Goal: Task Accomplishment & Management: Manage account settings

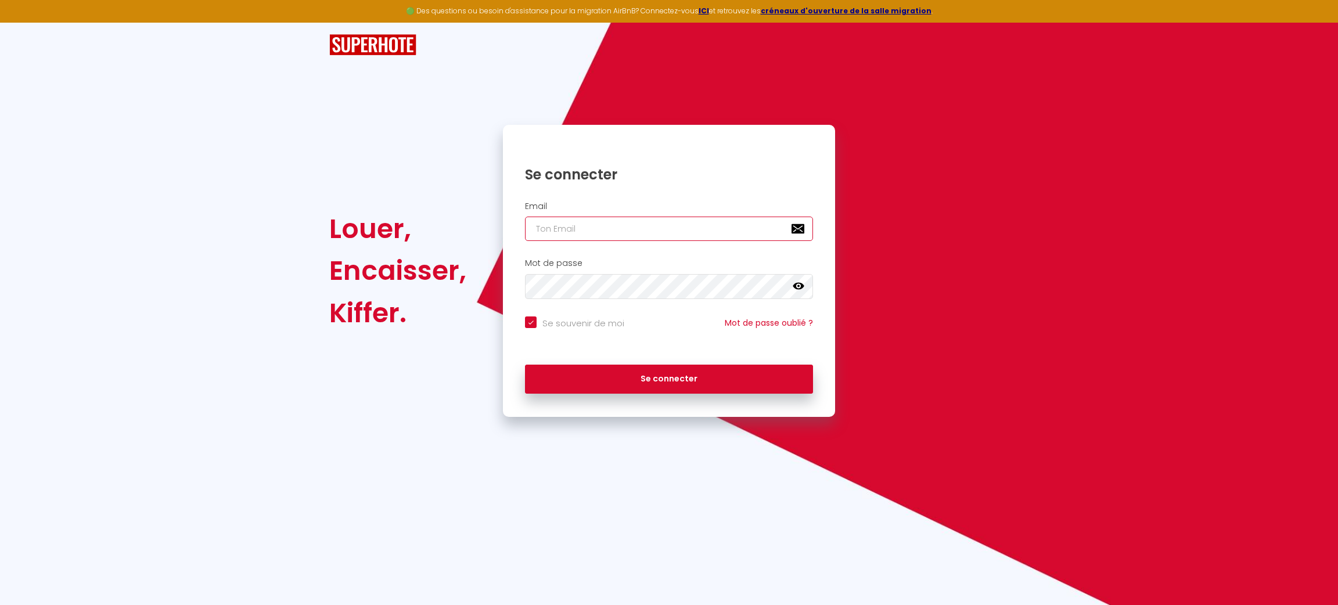
click at [649, 226] on input "email" at bounding box center [669, 229] width 288 height 24
type input "c"
checkbox input "true"
type input "co"
checkbox input "true"
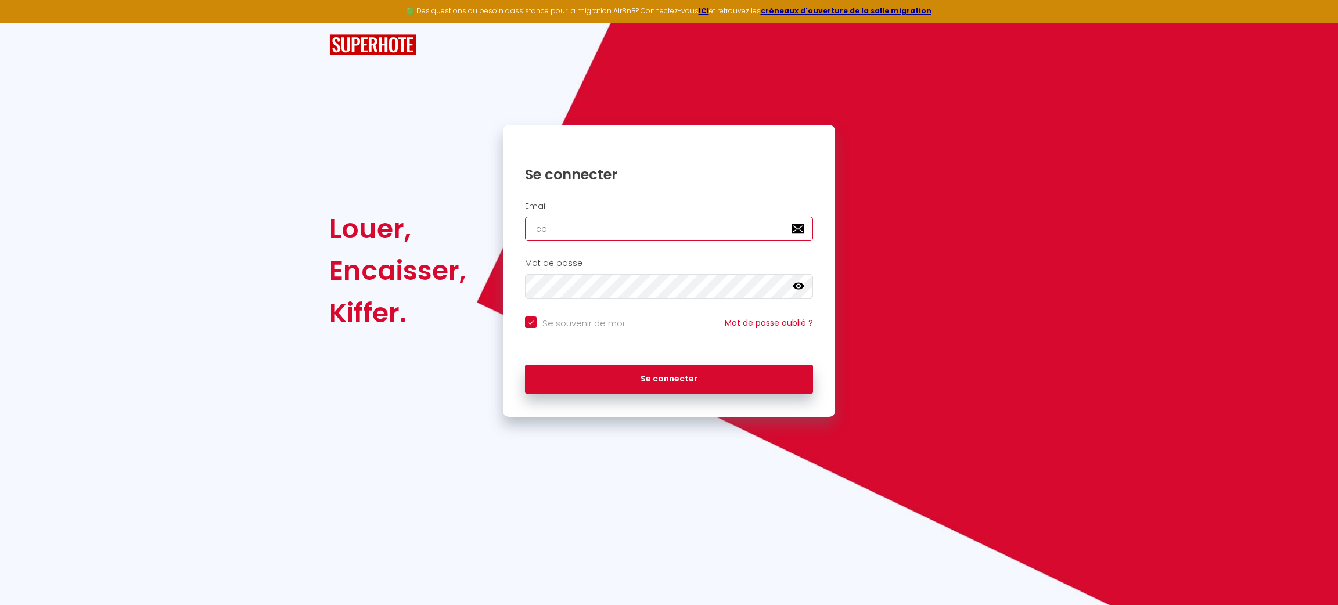
type input "con"
checkbox input "true"
type input "cont"
checkbox input "true"
type input "conta"
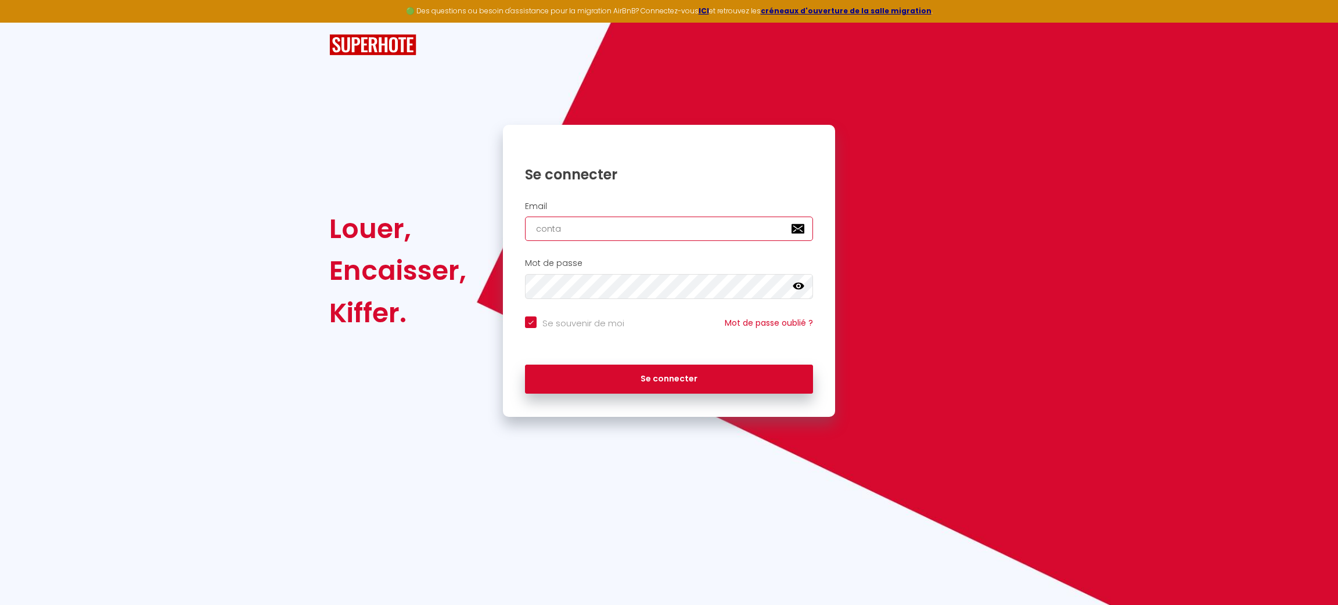
checkbox input "true"
type input "contac"
checkbox input "true"
type input "contact"
checkbox input "true"
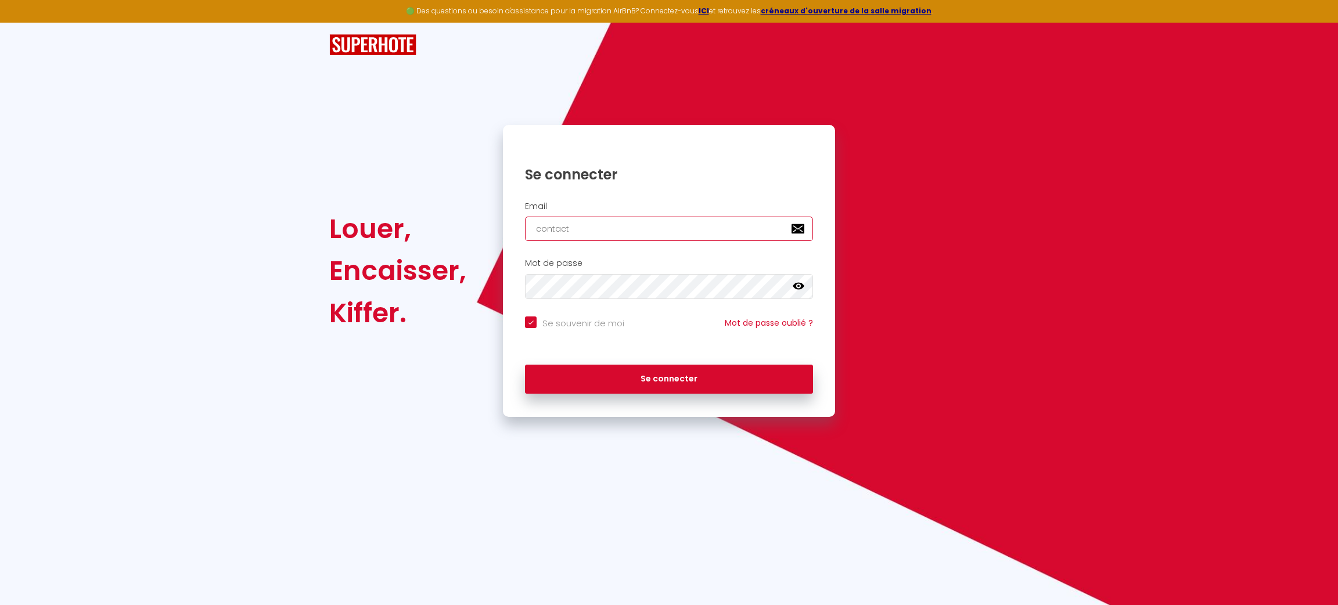
type input "contact@"
checkbox input "true"
type input "contact@l"
checkbox input "true"
type input "contact@li"
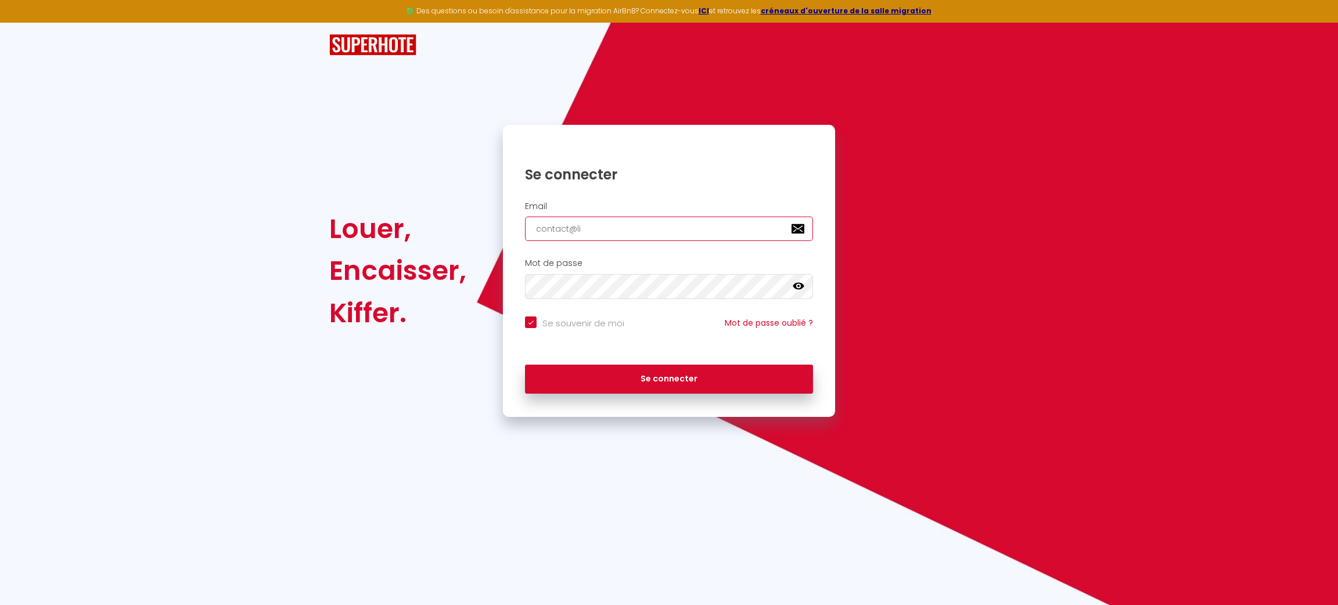
checkbox input "true"
type input "contact@lin"
checkbox input "true"
type input "contact@lins"
checkbox input "true"
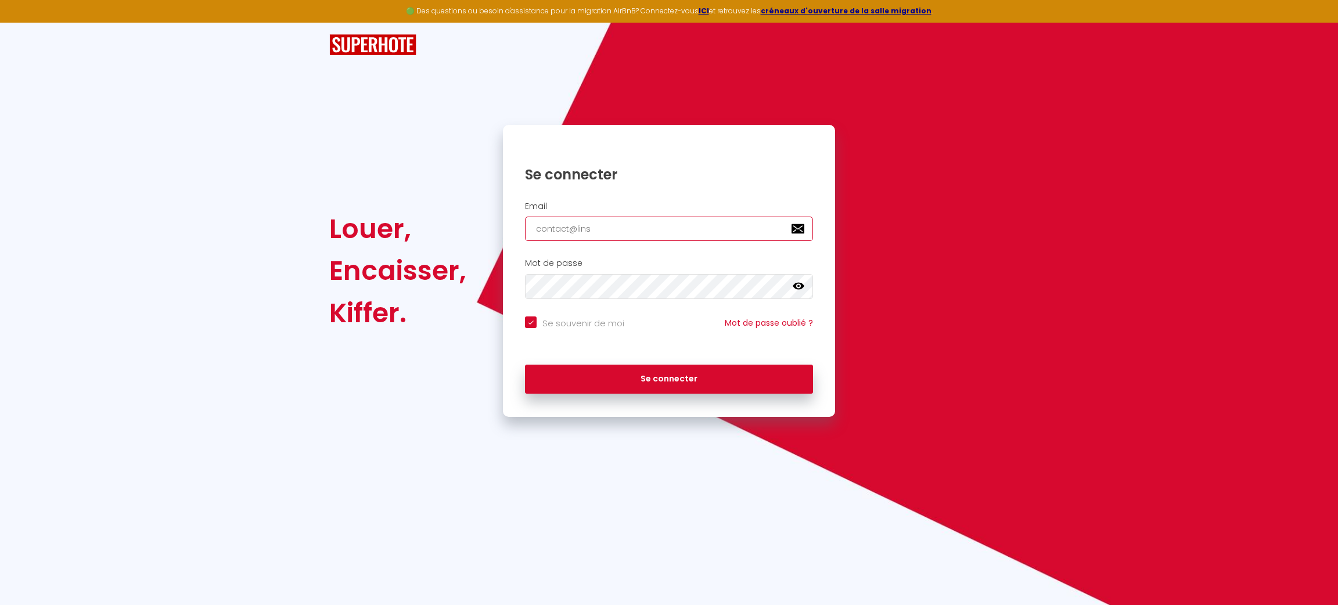
type input "contact@linst"
checkbox input "true"
type input "contact@linsta"
checkbox input "true"
type input "contact@linstan"
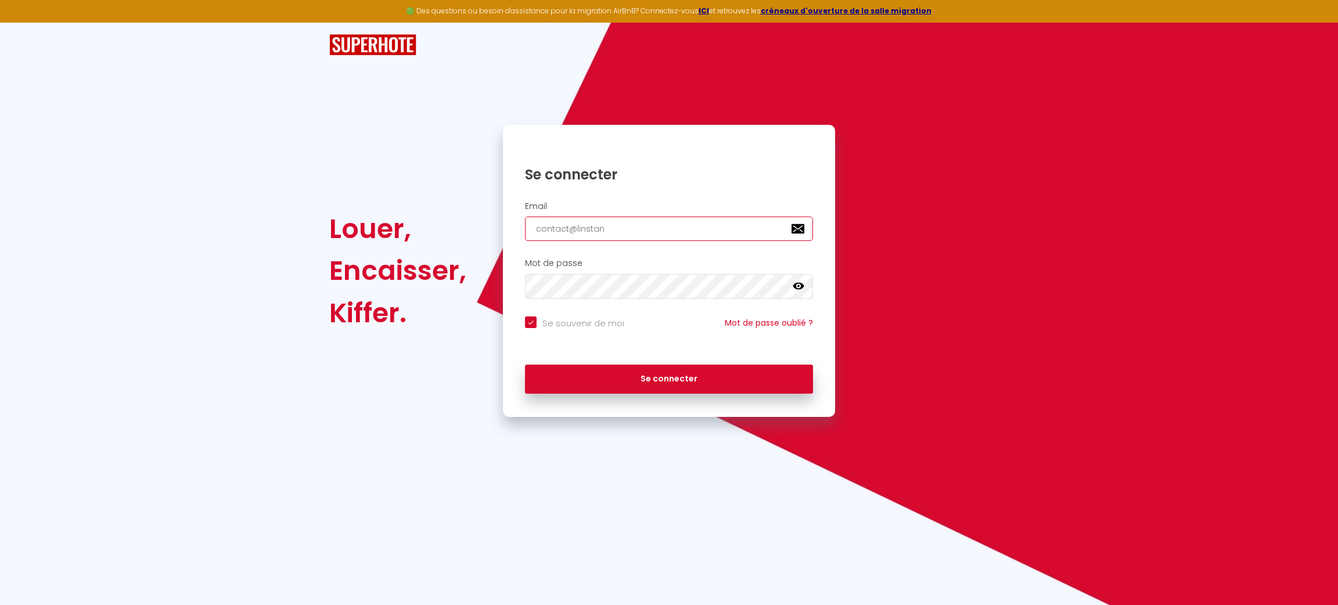
checkbox input "true"
type input "contact@linstant"
checkbox input "true"
type input "contact@linstantv"
checkbox input "true"
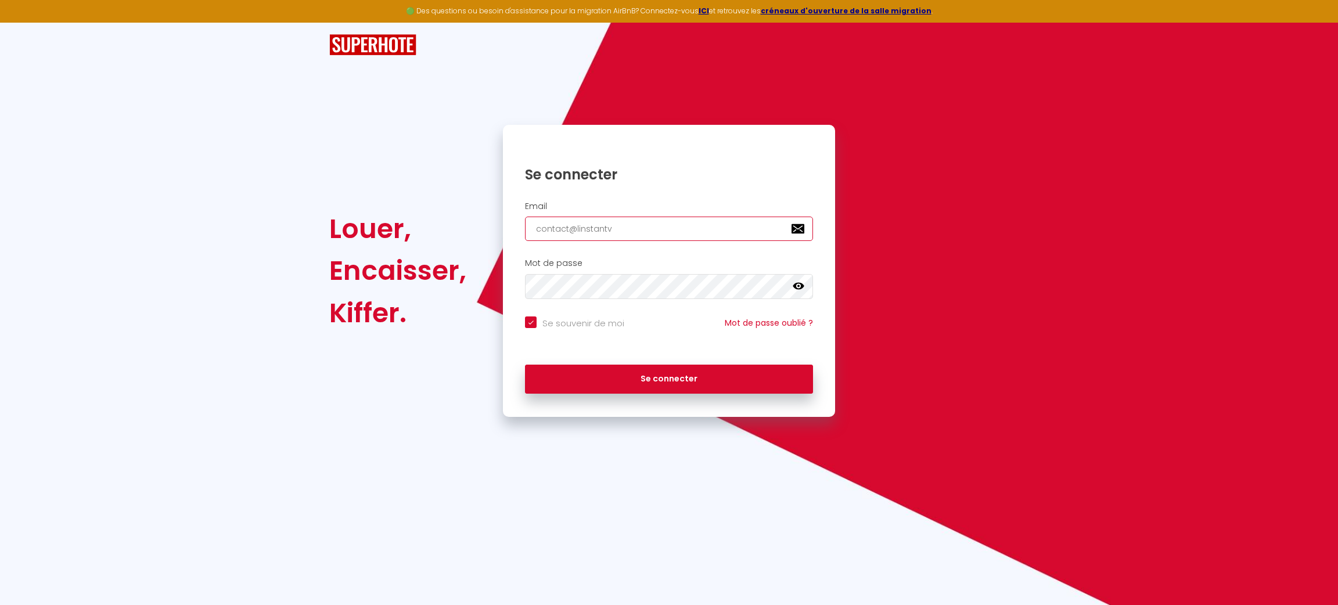
type input "contact@linstantvc"
checkbox input "true"
type input "contact@linstantvcl"
checkbox input "true"
type input "contact@linstantvc"
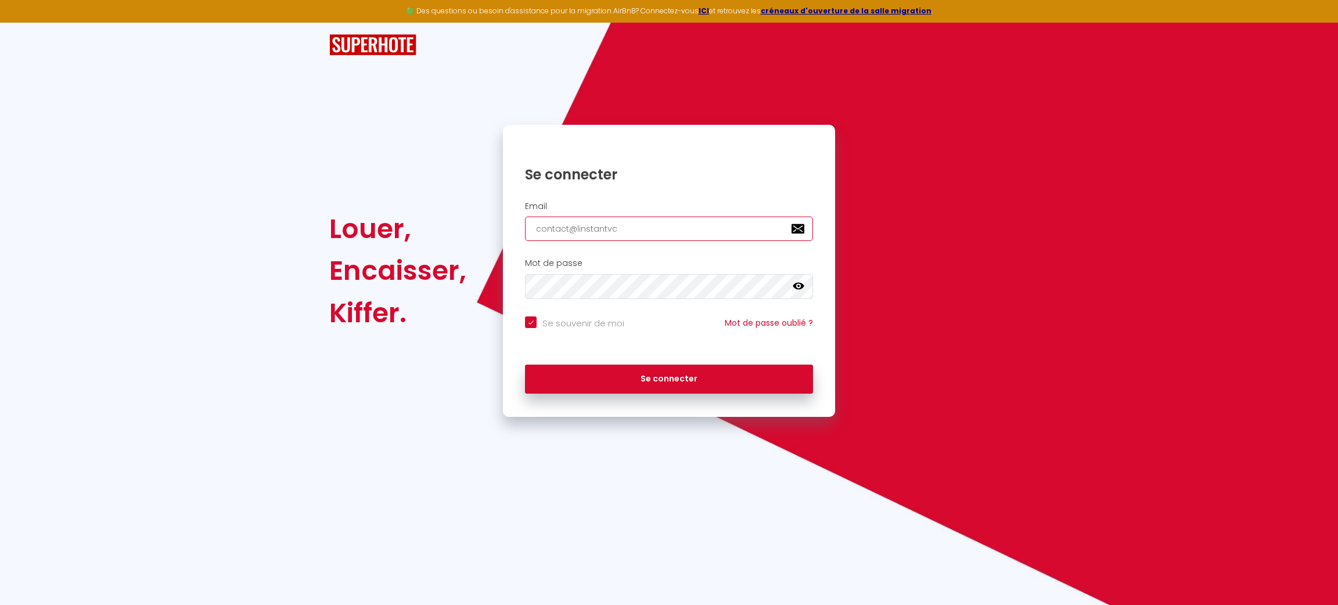
checkbox input "true"
type input "contact@linstantv"
checkbox input "true"
type input "contact@linstant"
checkbox input "true"
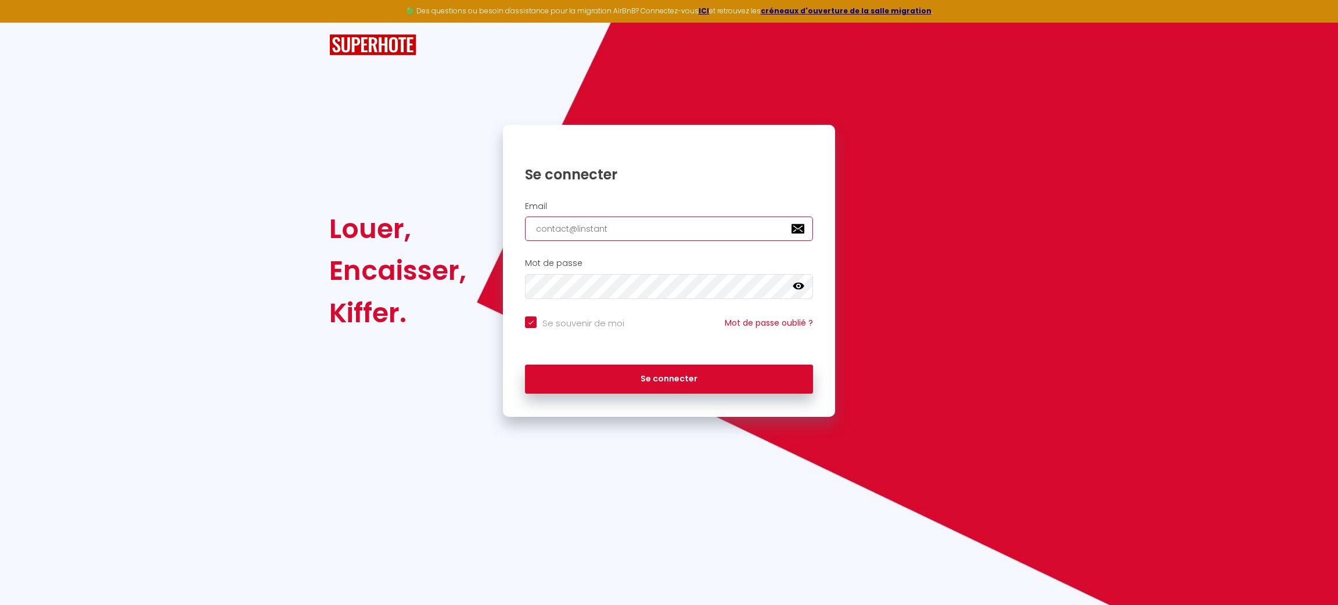
type input "contact@linstantc"
checkbox input "true"
type input "contact@linstantcl"
checkbox input "true"
type input "contact@linstantcle"
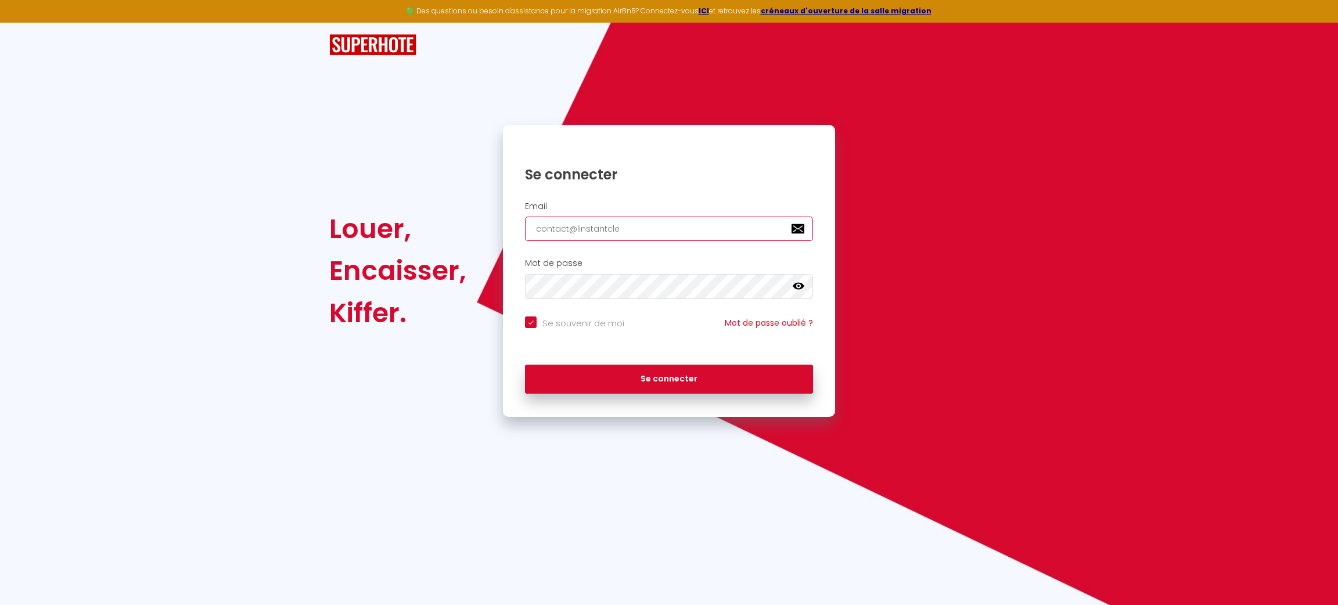
checkbox input "true"
type input "contact@linstantcle."
checkbox input "true"
type input "contact@linstantcle.f"
checkbox input "true"
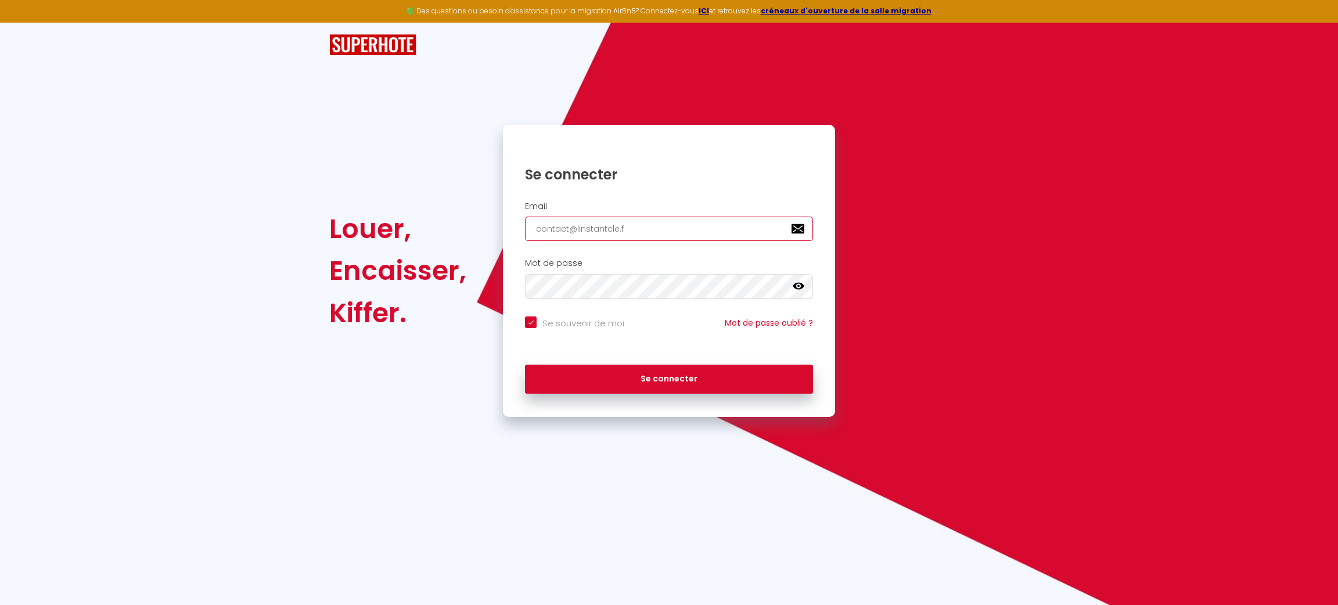
type input "[EMAIL_ADDRESS][DOMAIN_NAME]"
checkbox input "true"
type input "[EMAIL_ADDRESS][DOMAIN_NAME]"
click at [525, 365] on button "Se connecter" at bounding box center [669, 379] width 288 height 29
checkbox input "true"
